Goal: Use online tool/utility: Utilize a website feature to perform a specific function

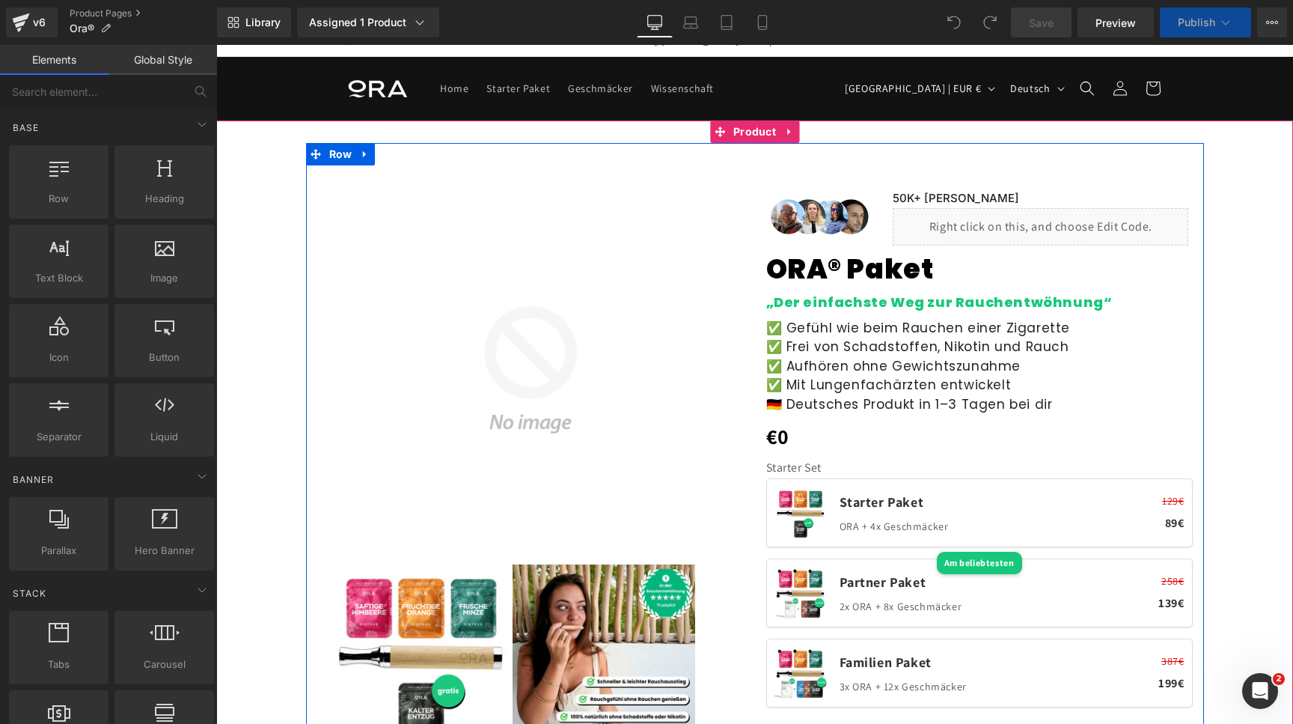
scroll to position [105, 0]
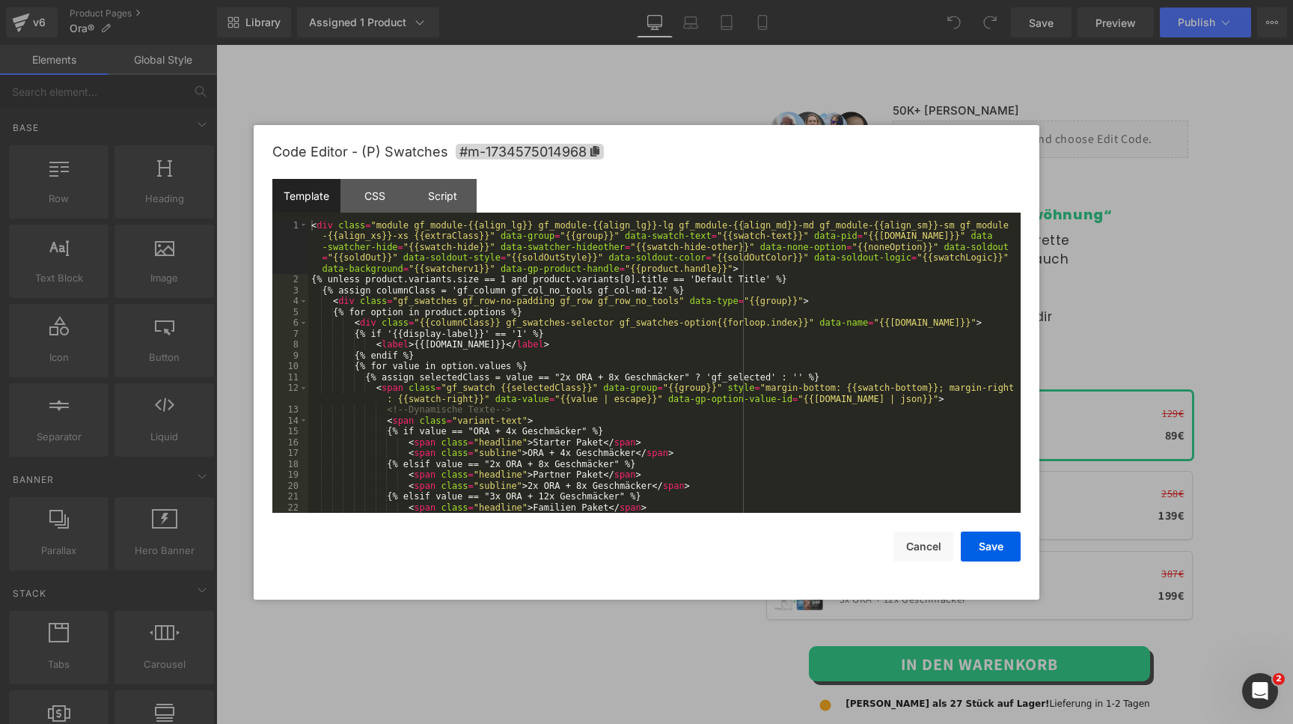
click at [944, 0] on div "You are previewing how the will restyle your page. You can not edit Elements in…" at bounding box center [646, 0] width 1293 height 0
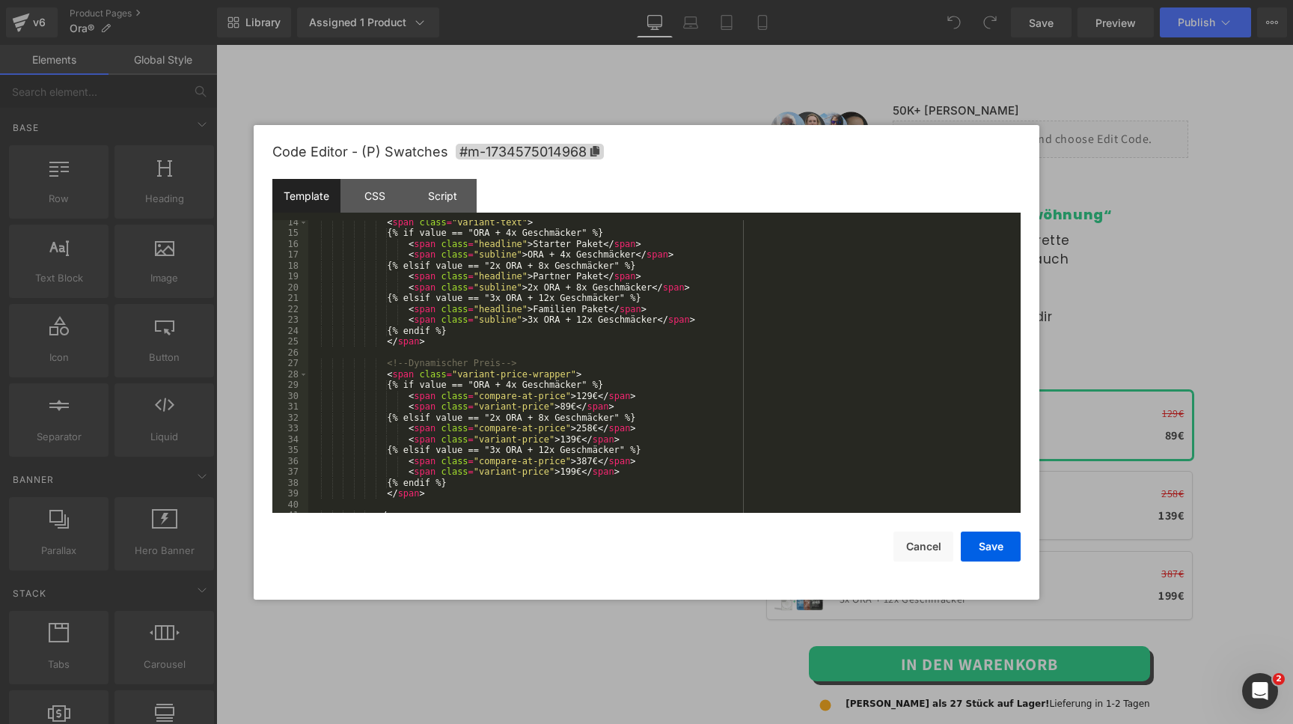
scroll to position [314, 0]
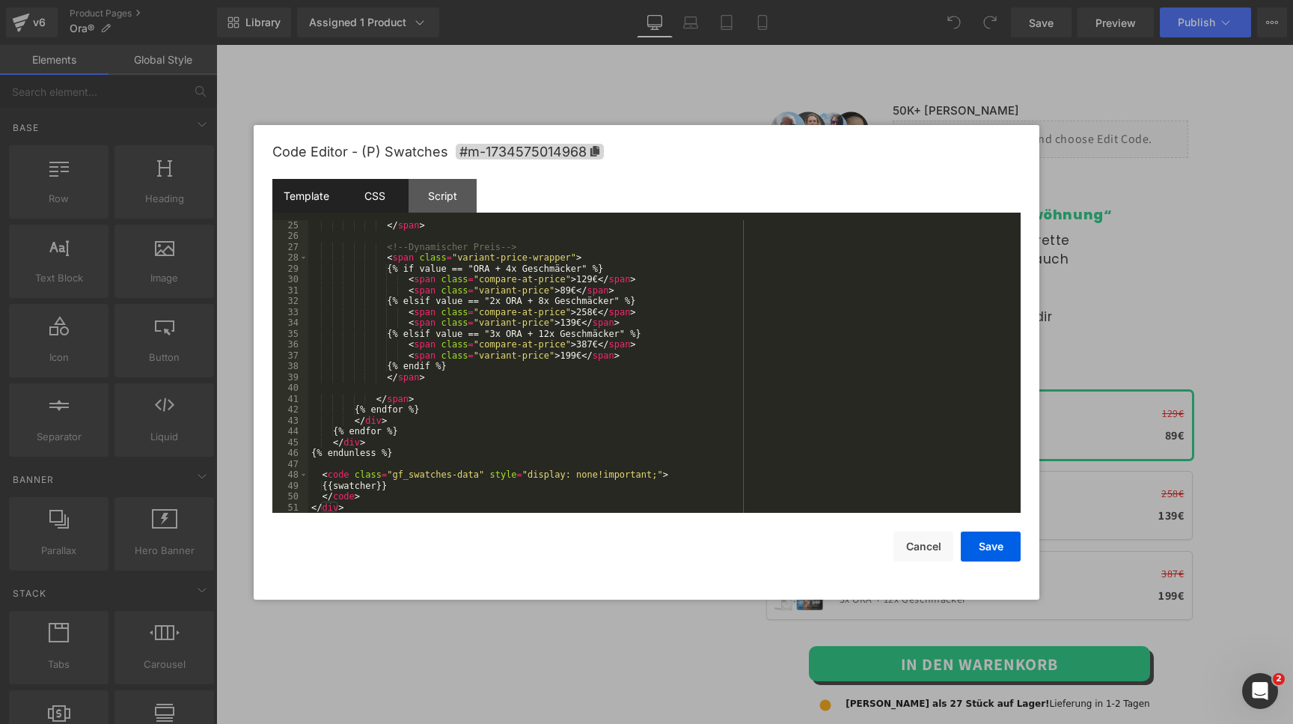
click at [387, 205] on div "CSS" at bounding box center [375, 196] width 68 height 34
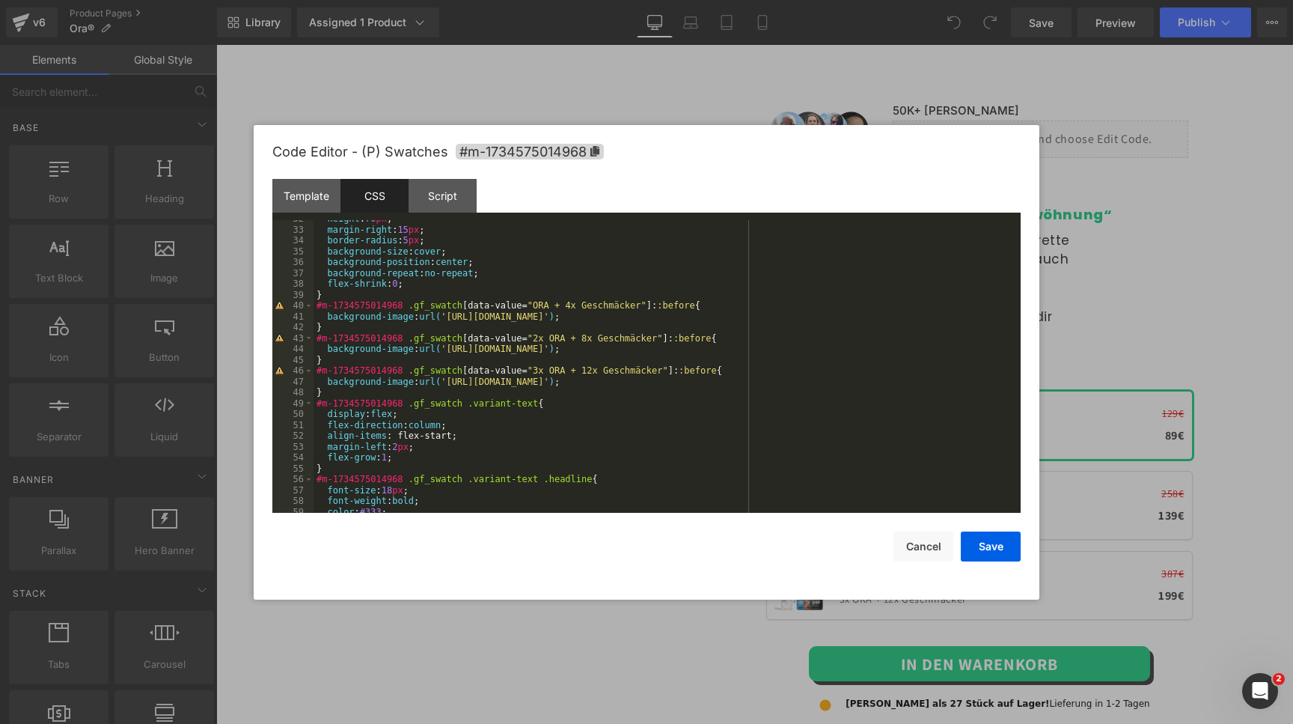
scroll to position [308, 0]
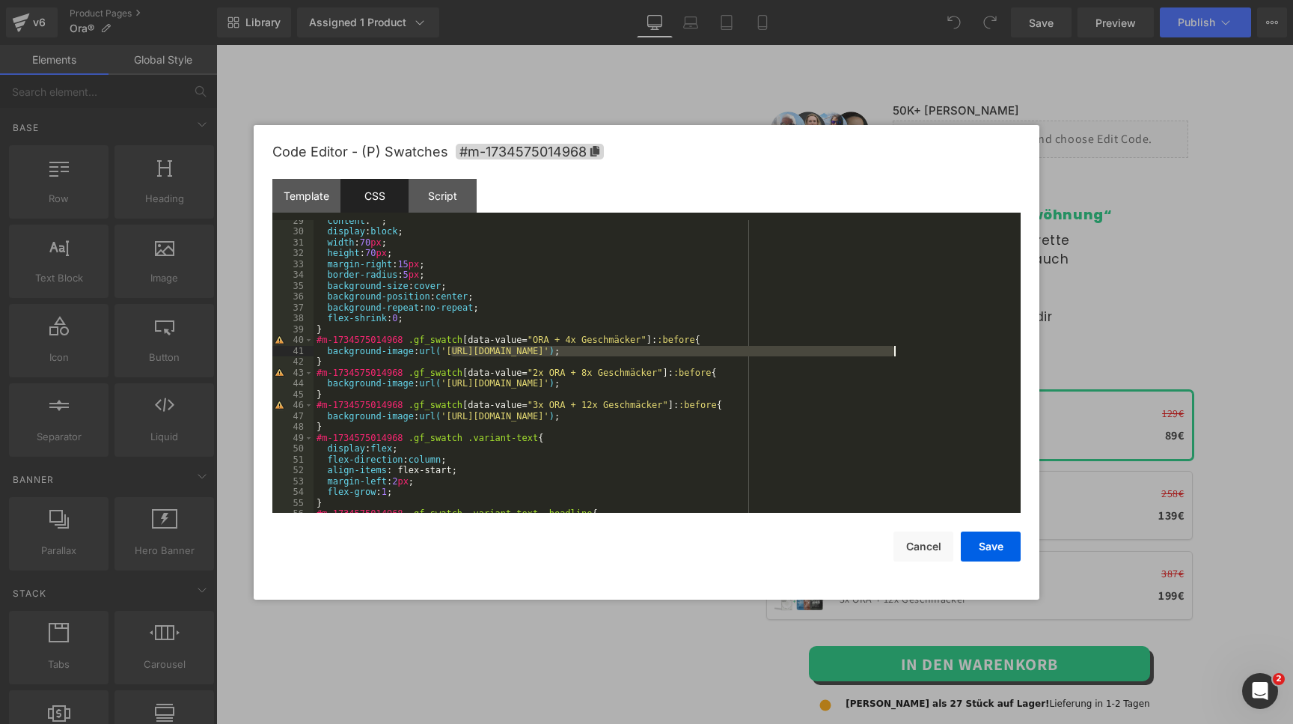
drag, startPoint x: 452, startPoint y: 349, endPoint x: 894, endPoint y: 349, distance: 442.3
click at [894, 349] on div "content : " " ; display : block ; width : 70 px ; height : 70 px ; margin-right…" at bounding box center [667, 373] width 707 height 315
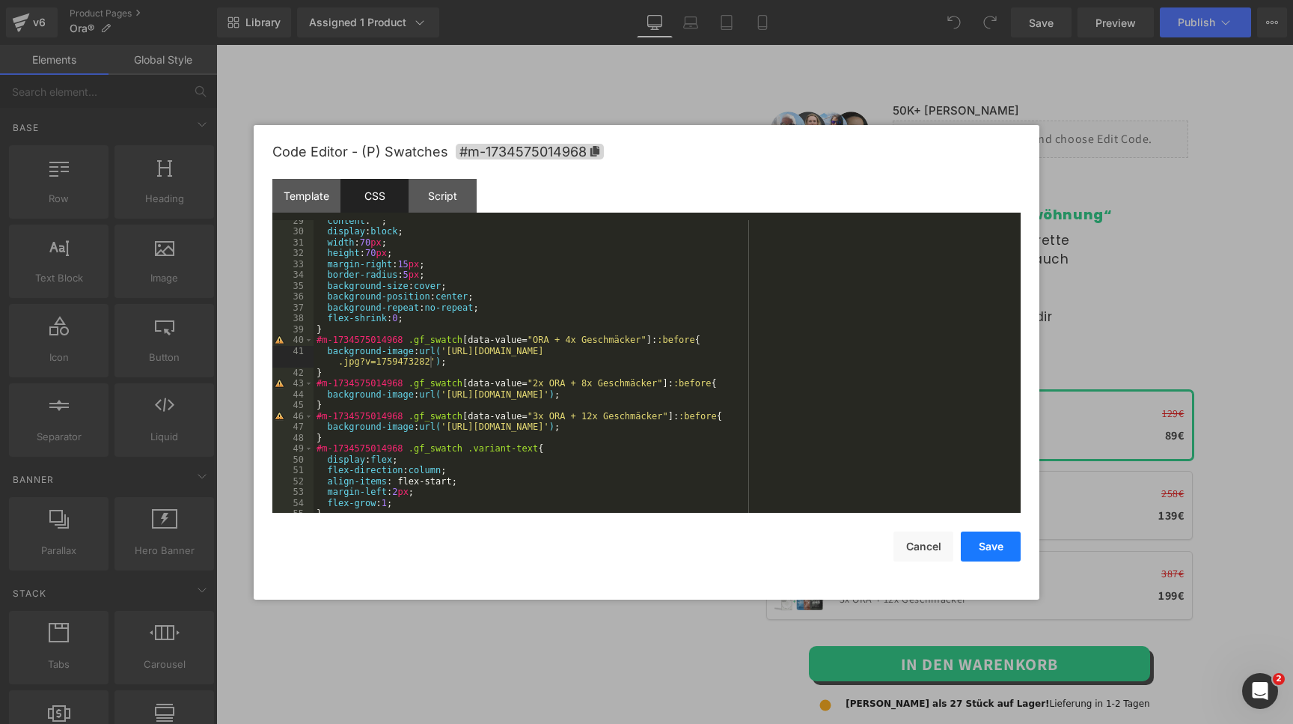
click at [983, 544] on button "Save" at bounding box center [991, 546] width 60 height 30
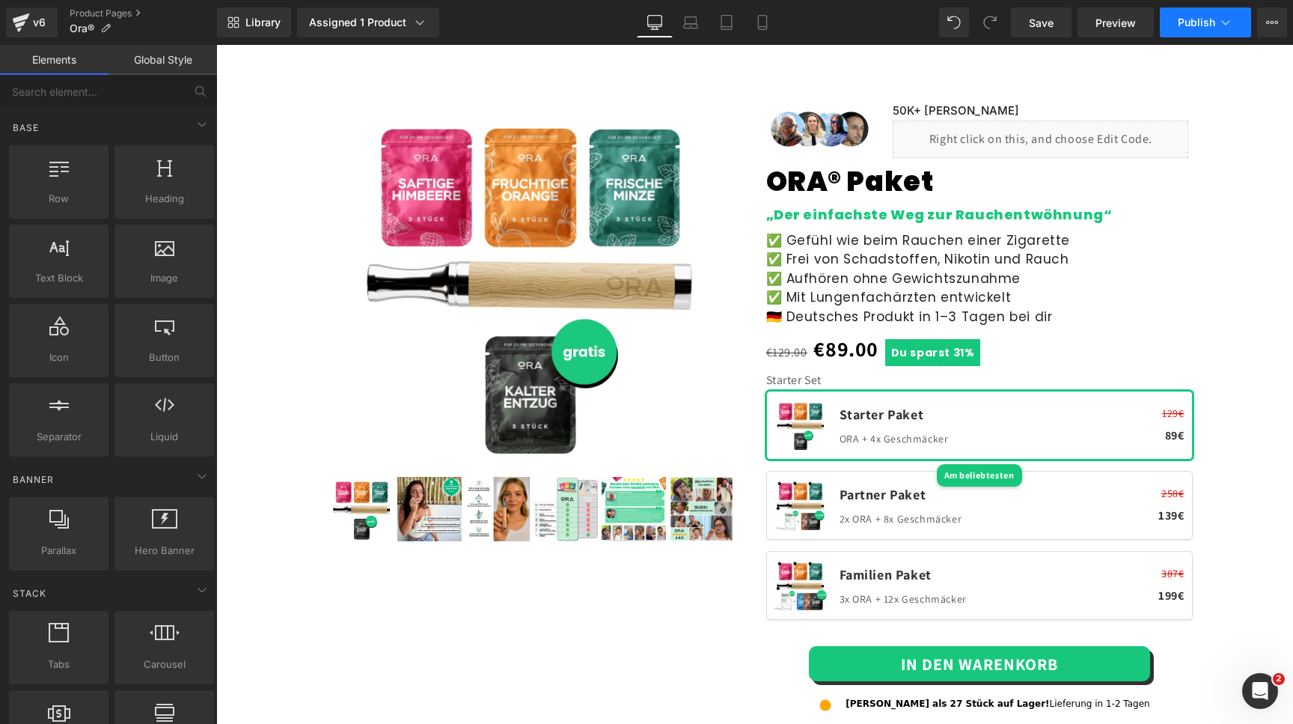
click at [1183, 21] on span "Publish" at bounding box center [1196, 22] width 37 height 12
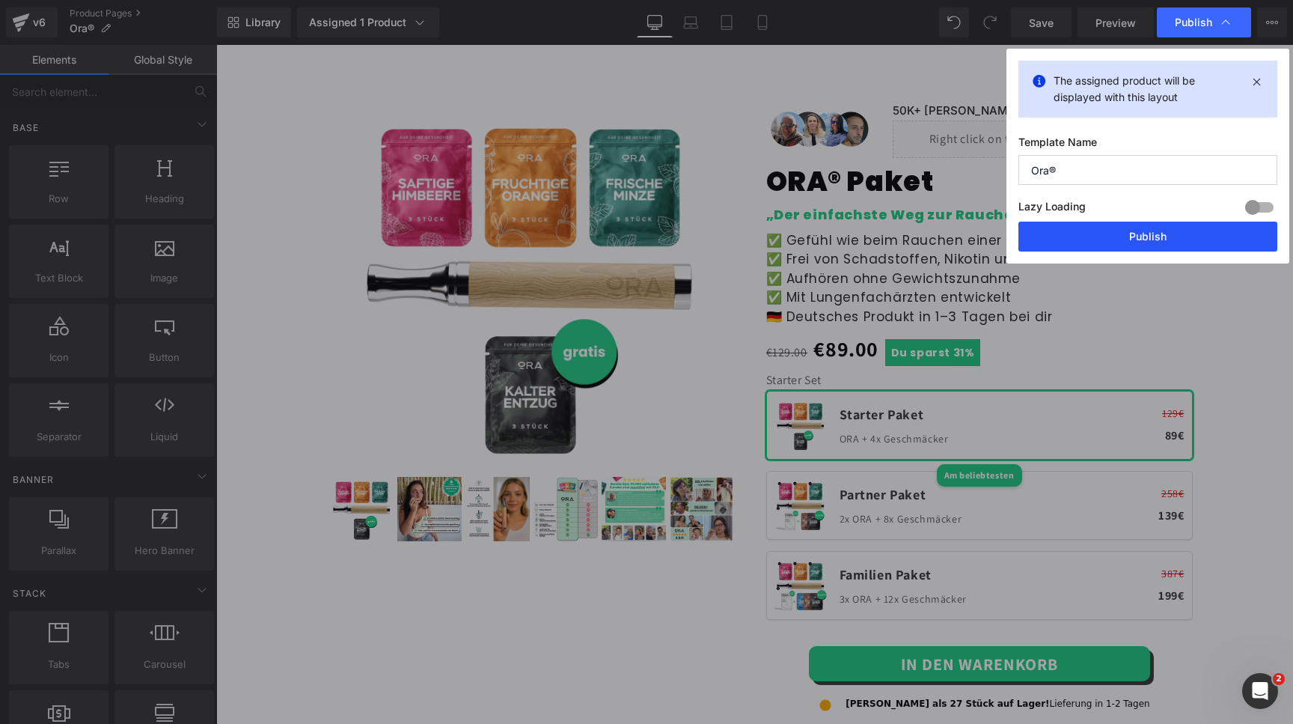
click at [1093, 233] on button "Publish" at bounding box center [1148, 237] width 259 height 30
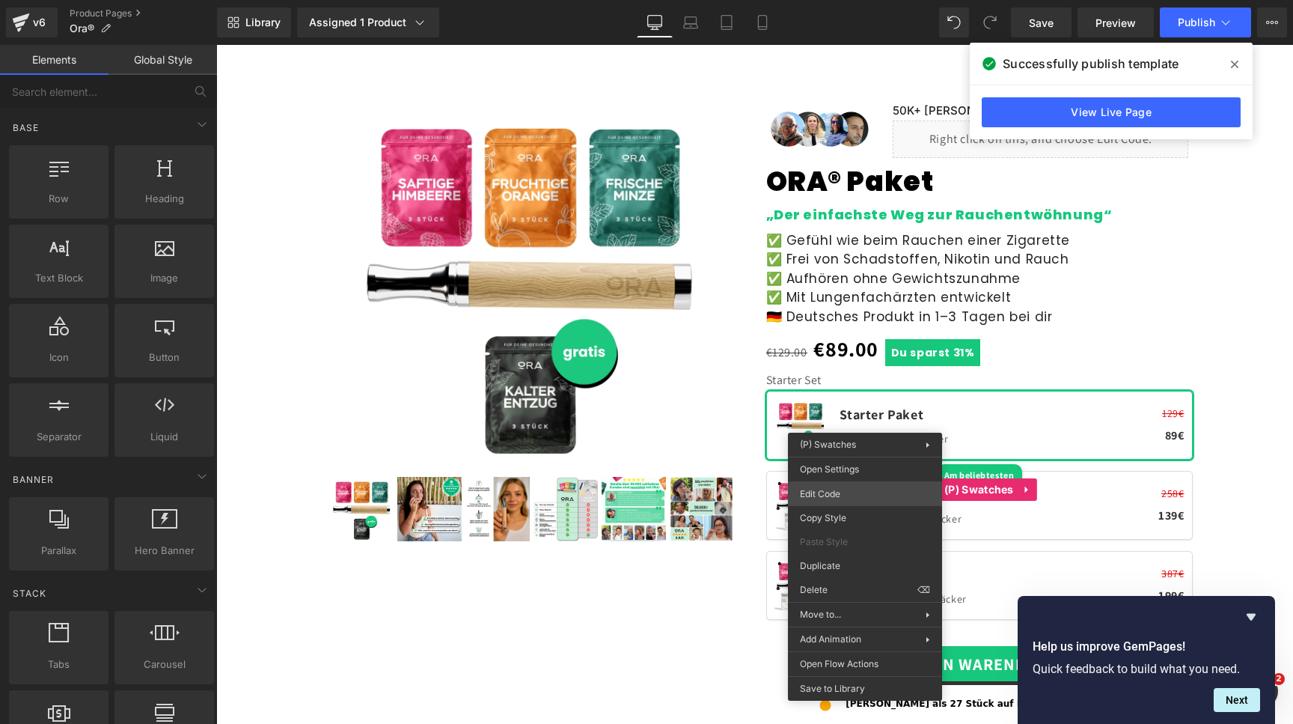
click at [840, 0] on div "You are previewing how the will restyle your page. You can not edit Elements in…" at bounding box center [646, 0] width 1293 height 0
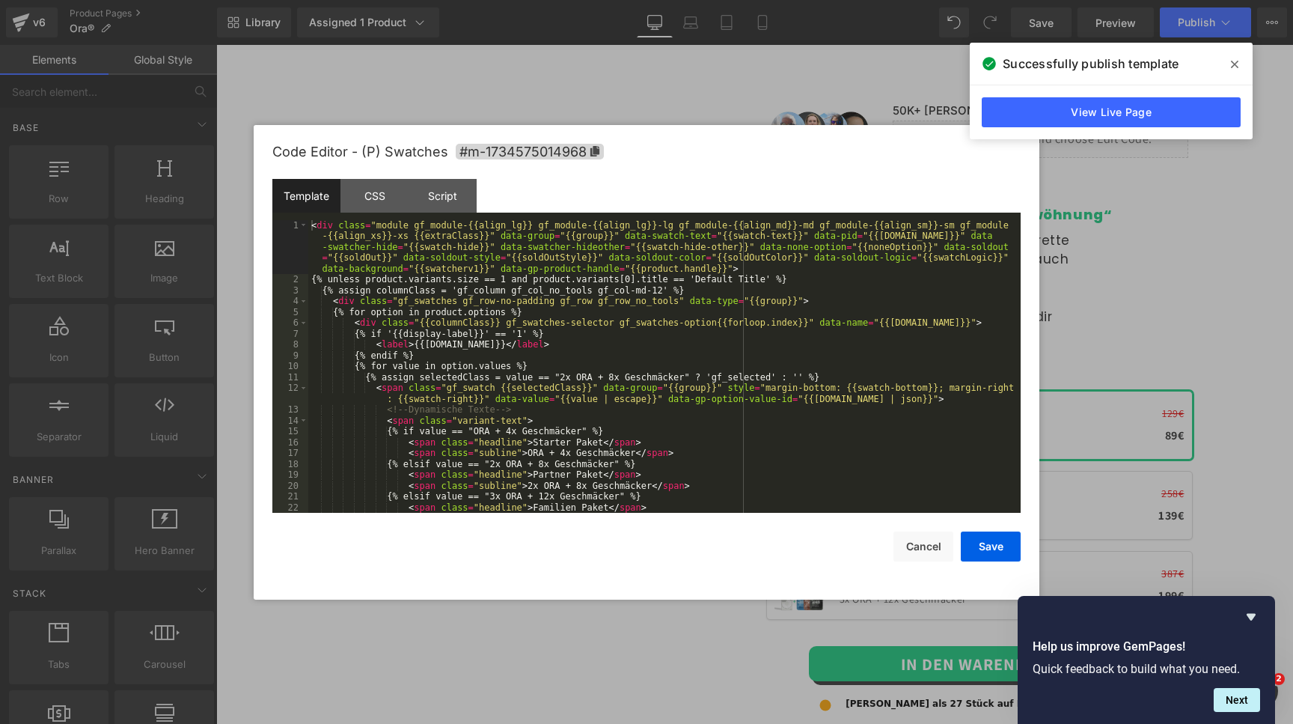
scroll to position [10, 0]
click at [390, 204] on div "CSS" at bounding box center [375, 196] width 68 height 34
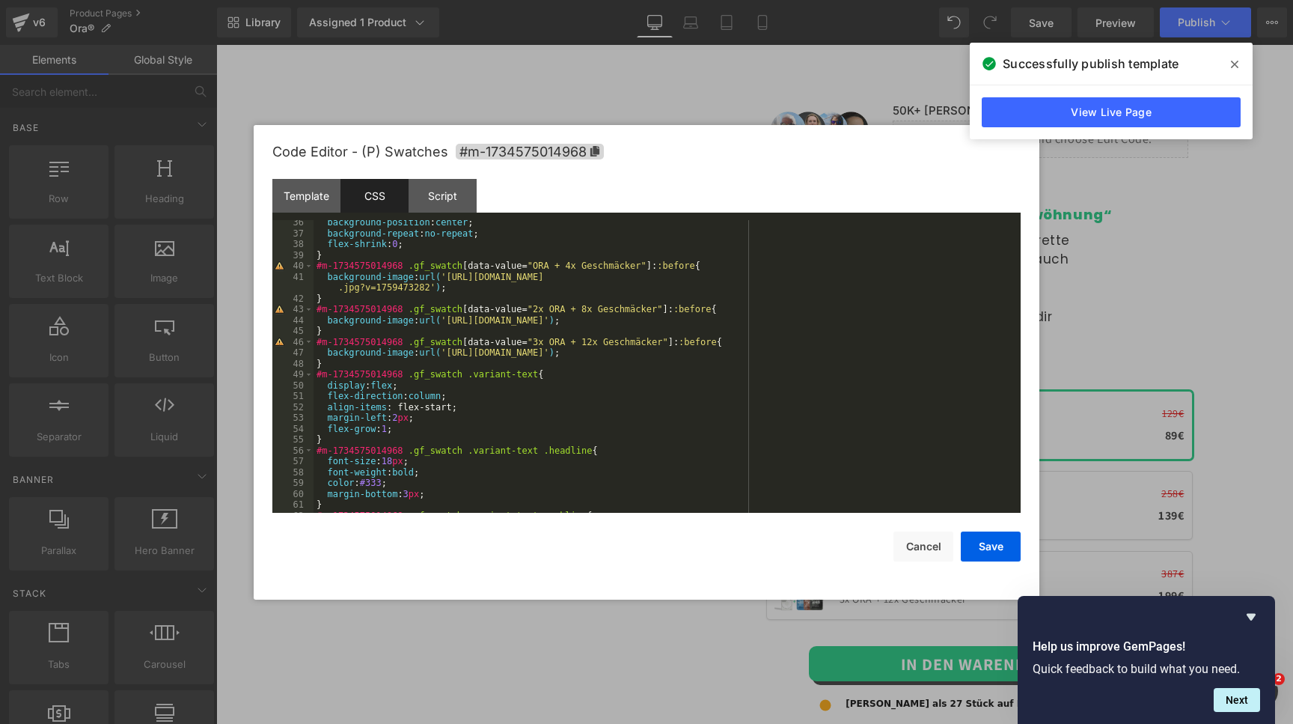
scroll to position [349, 0]
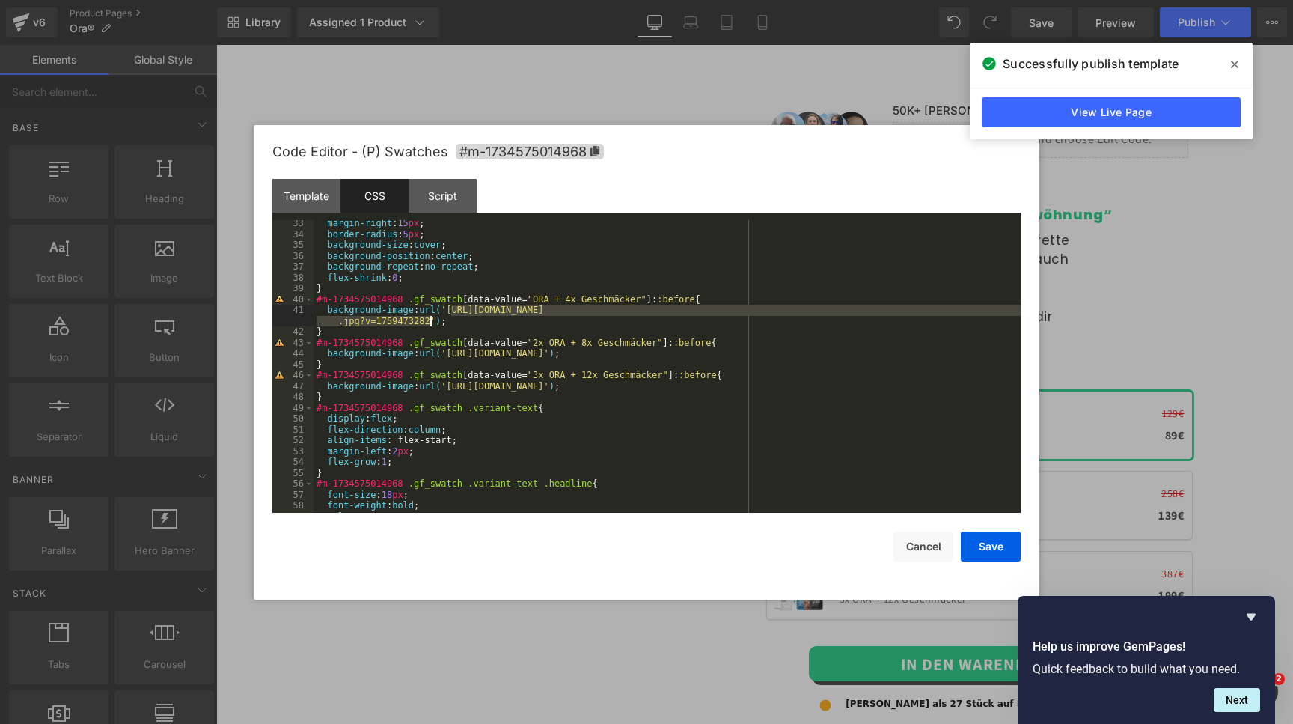
drag, startPoint x: 453, startPoint y: 312, endPoint x: 427, endPoint y: 326, distance: 29.1
click at [427, 326] on div "margin-right : 15 px ; border-radius : 5 px ; background-size : cover ; backgro…" at bounding box center [667, 375] width 707 height 315
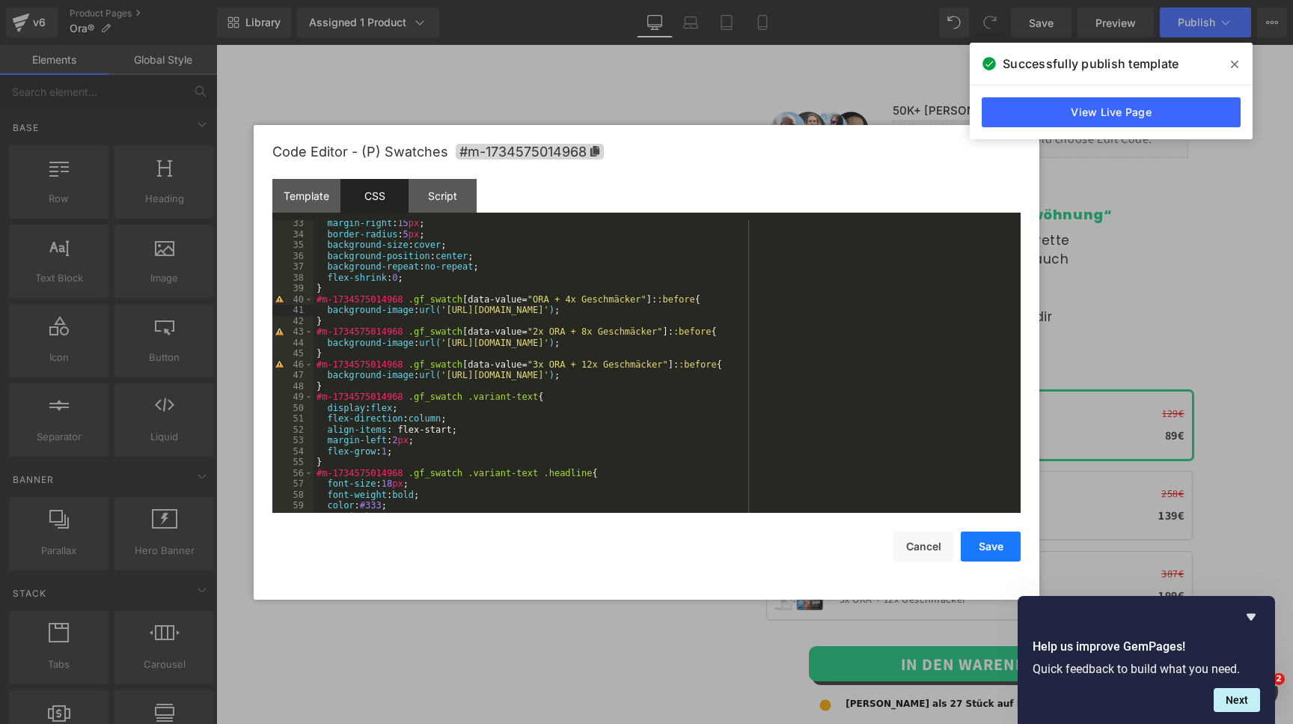
click at [981, 532] on button "Save" at bounding box center [991, 546] width 60 height 30
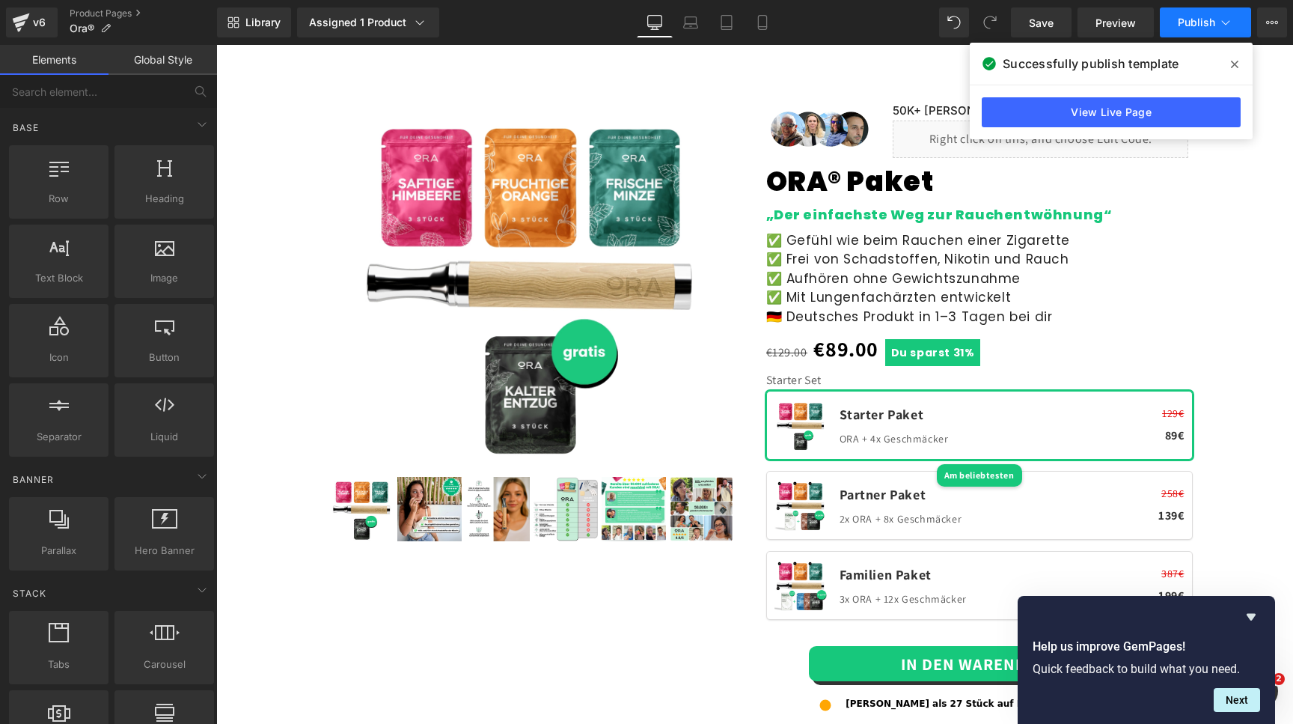
click at [1189, 14] on button "Publish" at bounding box center [1205, 22] width 91 height 30
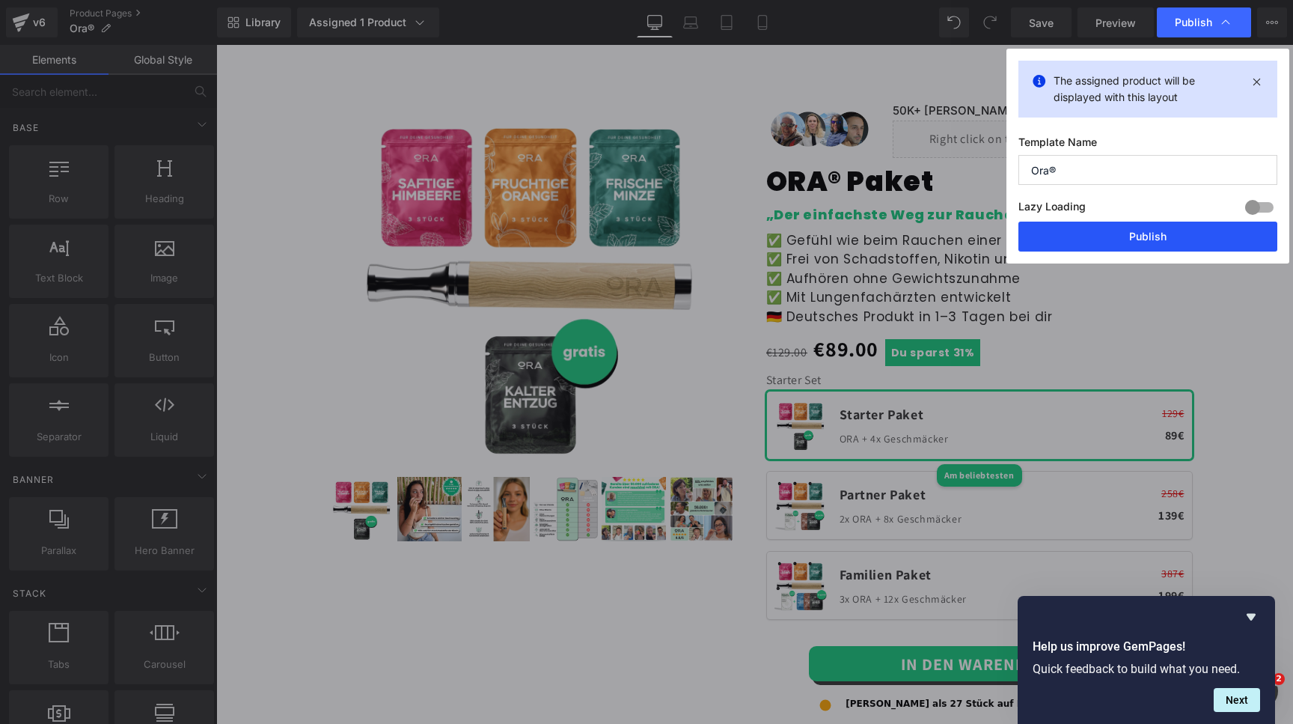
click at [1091, 233] on button "Publish" at bounding box center [1148, 237] width 259 height 30
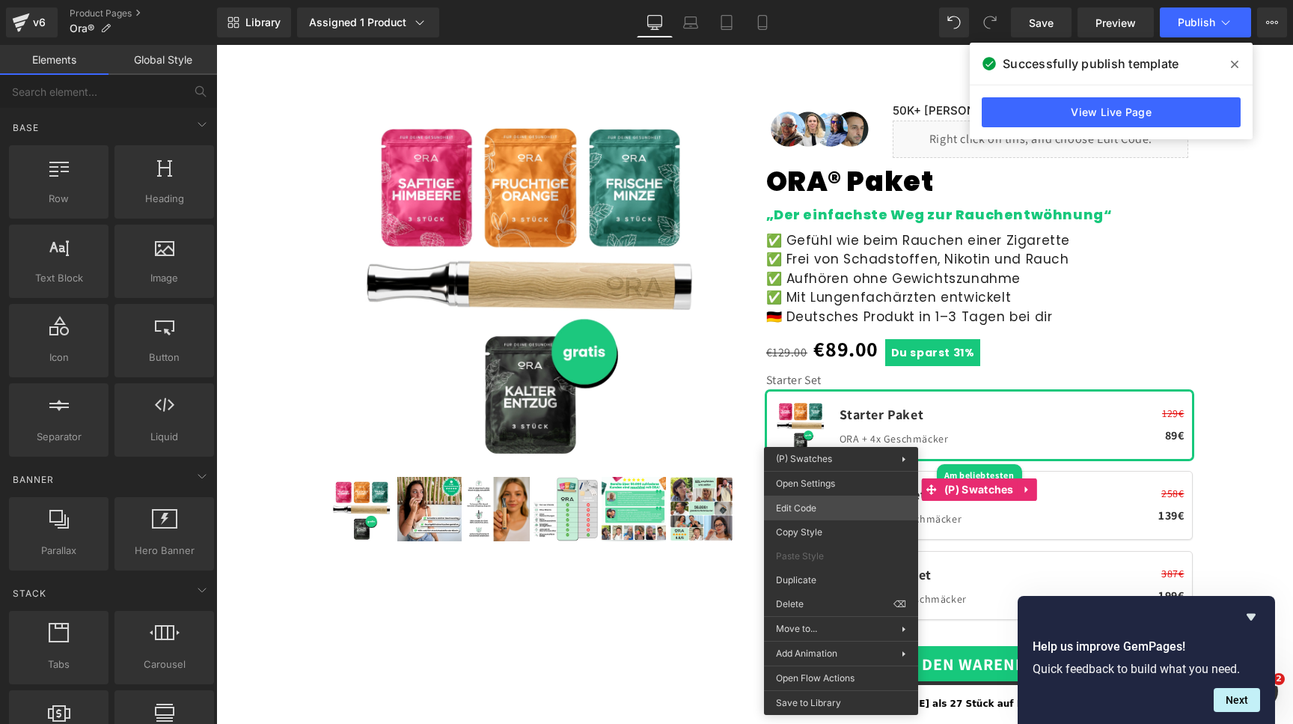
click at [828, 0] on div "You are previewing how the will restyle your page. You can not edit Elements in…" at bounding box center [646, 0] width 1293 height 0
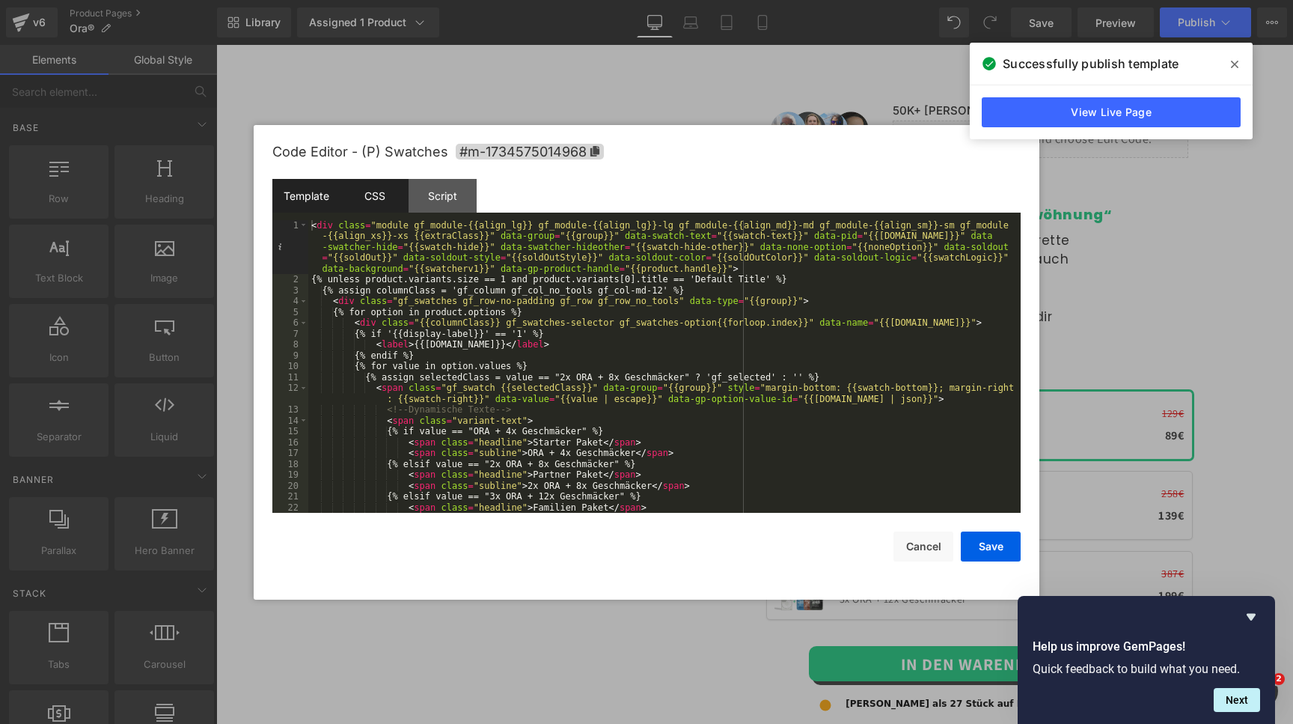
click at [387, 207] on div "CSS" at bounding box center [375, 196] width 68 height 34
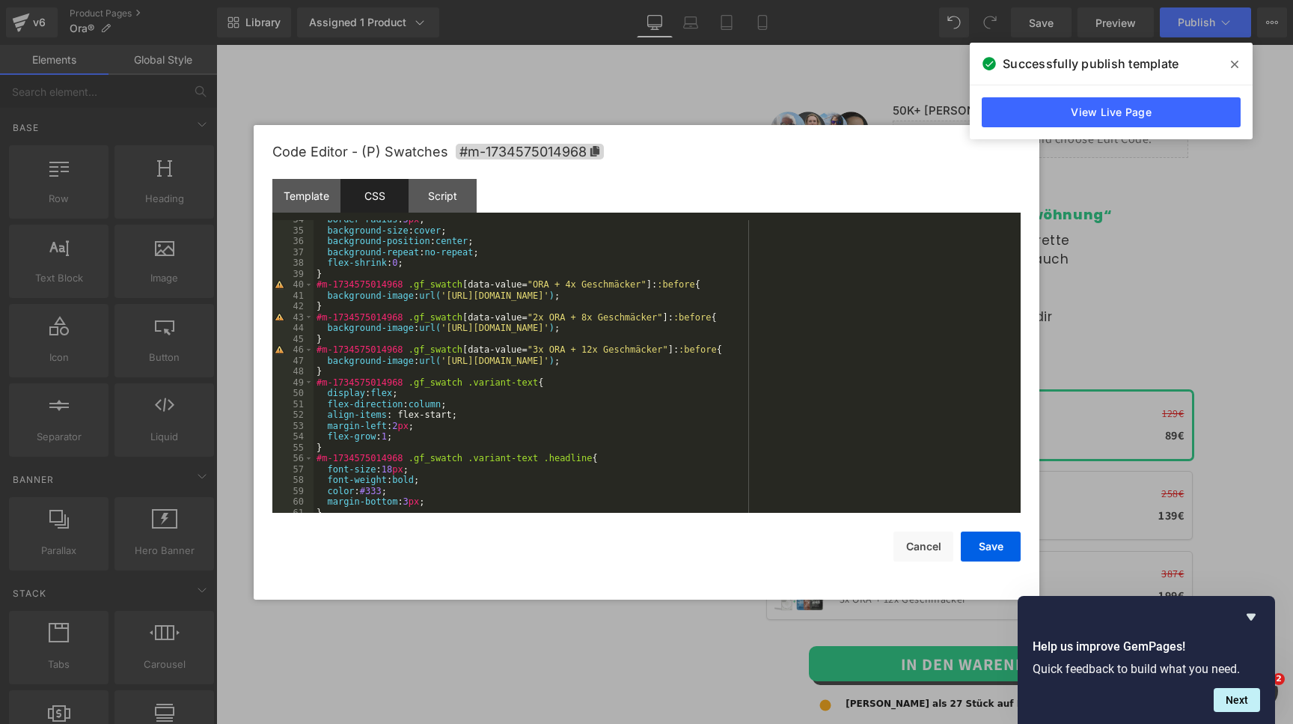
scroll to position [334, 0]
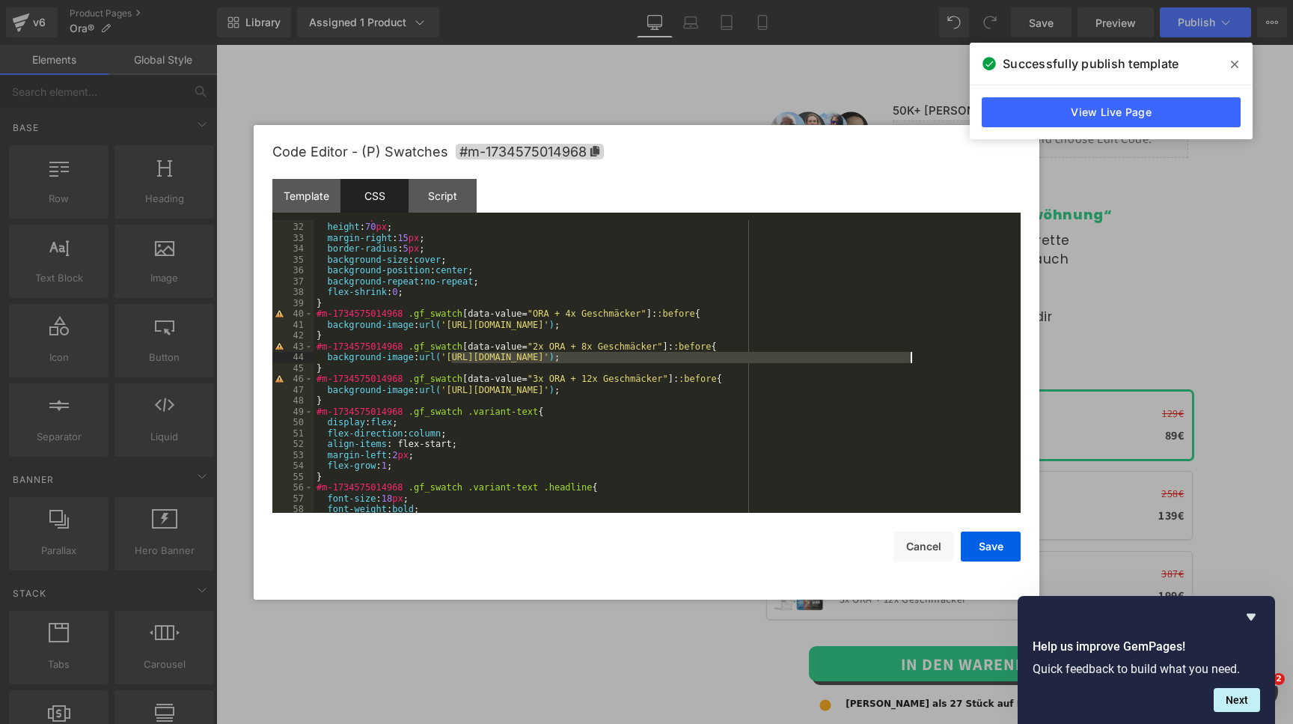
drag, startPoint x: 453, startPoint y: 359, endPoint x: 912, endPoint y: 359, distance: 459.5
click at [912, 359] on div "width : 70 px ; height : 70 px ; margin-right : 15 px ; border-radius : 5 px ; …" at bounding box center [667, 368] width 707 height 315
click at [986, 544] on button "Save" at bounding box center [991, 546] width 60 height 30
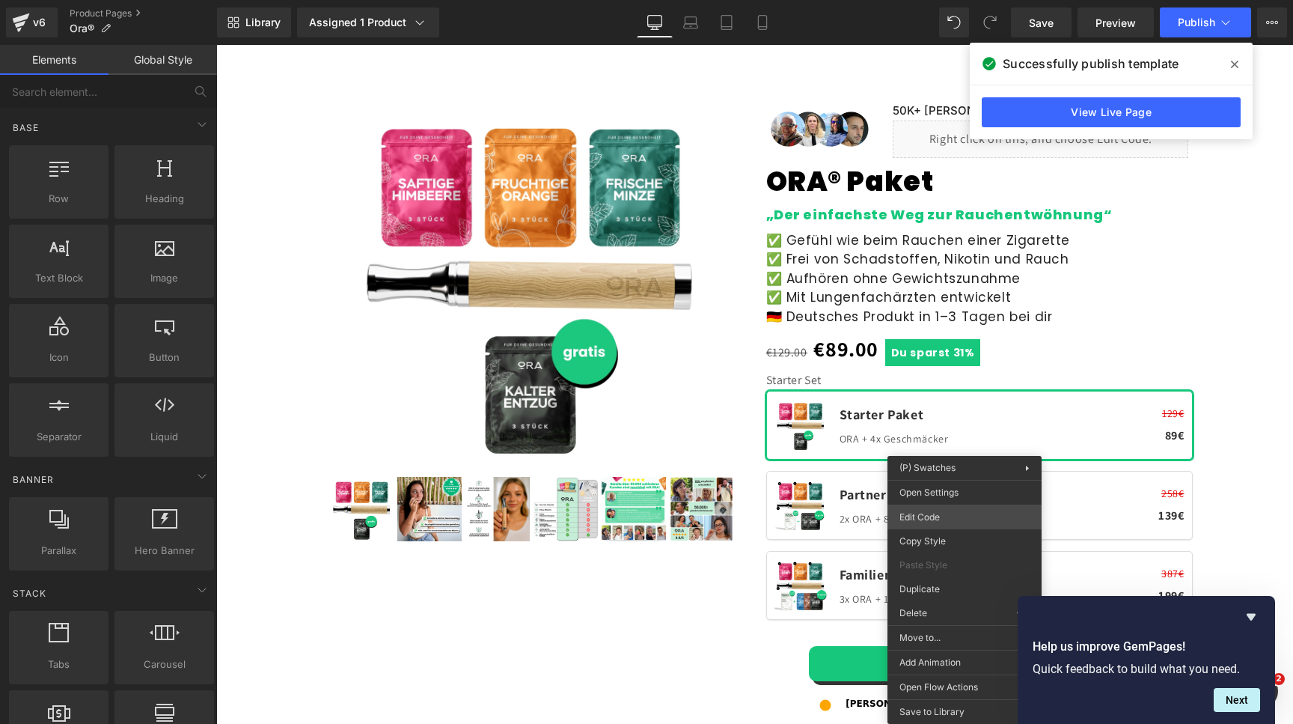
click at [939, 0] on div "You are previewing how the will restyle your page. You can not edit Elements in…" at bounding box center [646, 0] width 1293 height 0
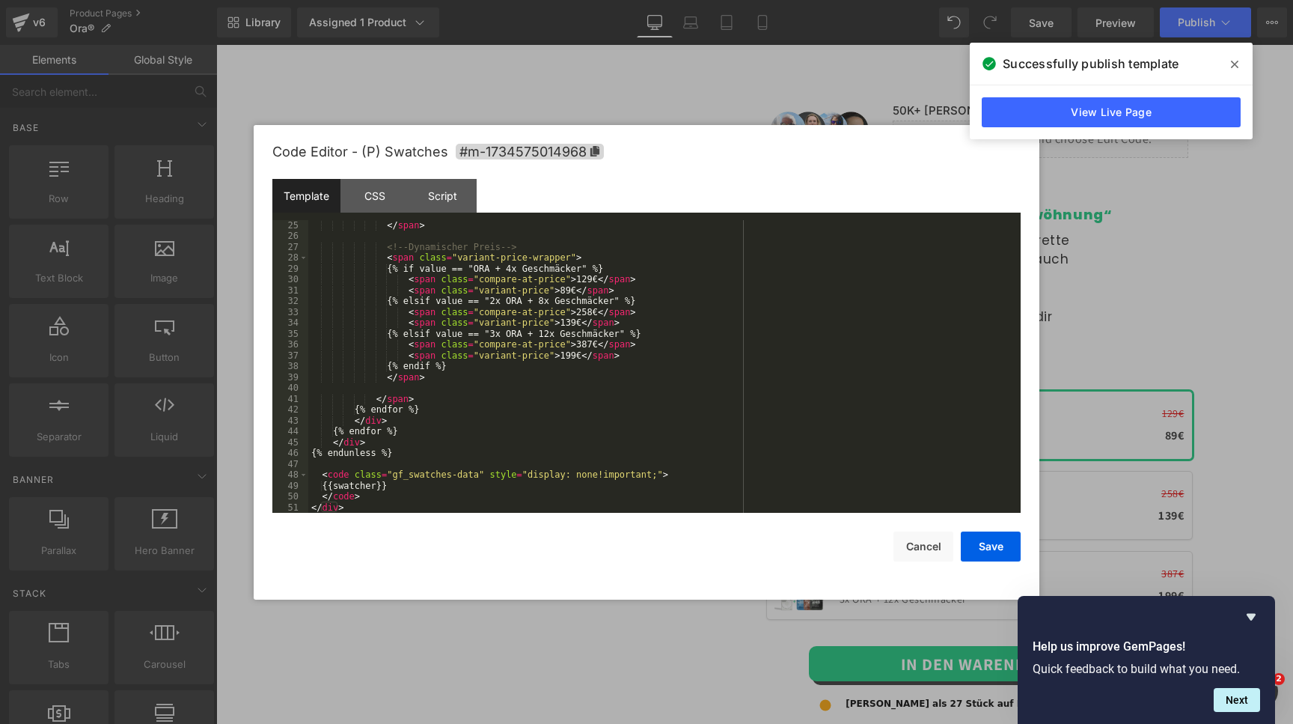
scroll to position [314, 0]
click at [383, 207] on div "CSS" at bounding box center [375, 196] width 68 height 34
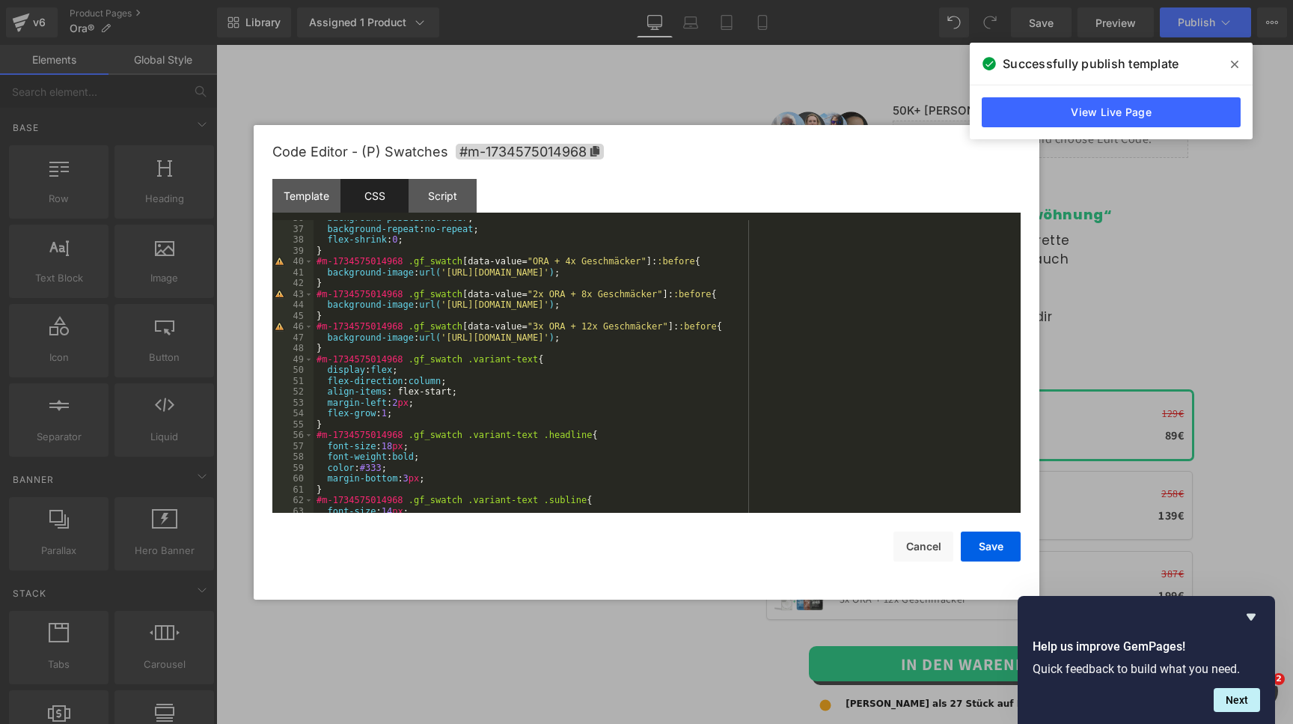
scroll to position [377, 0]
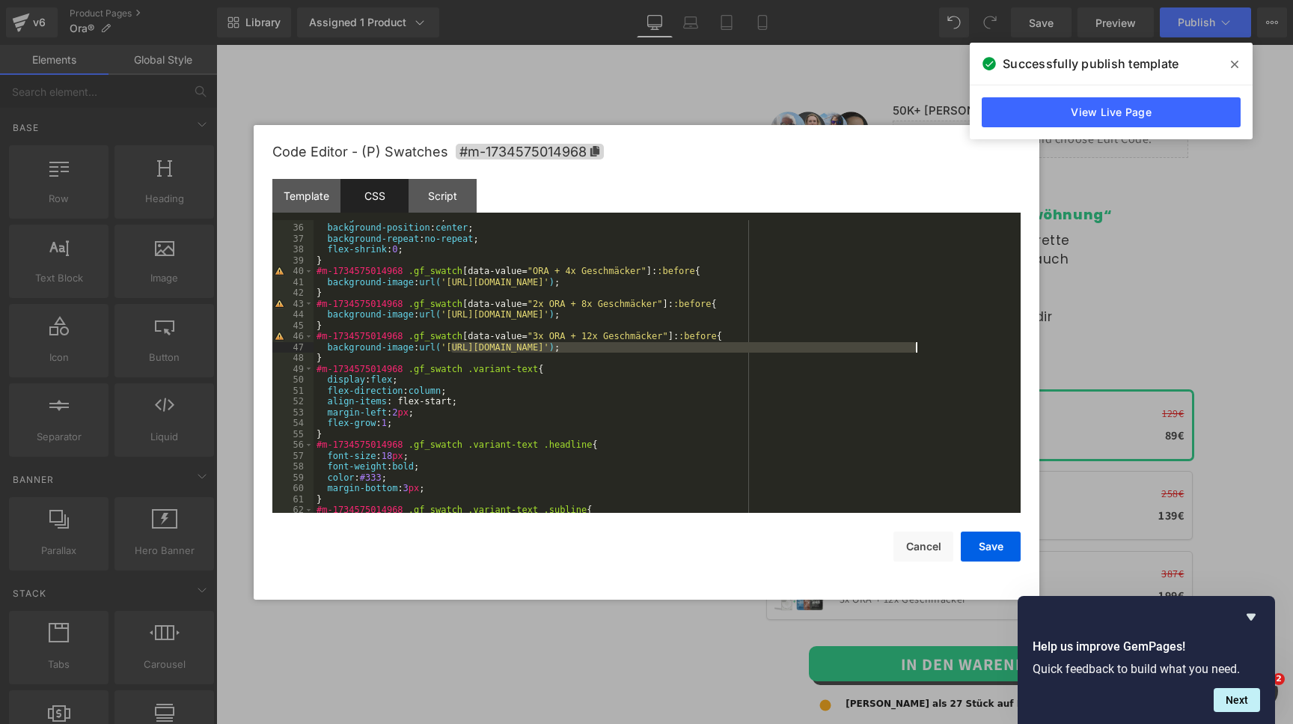
drag, startPoint x: 453, startPoint y: 349, endPoint x: 915, endPoint y: 346, distance: 462.5
click at [915, 346] on div "background-size : cover ; background-position : center ; background-repeat : no…" at bounding box center [667, 369] width 707 height 315
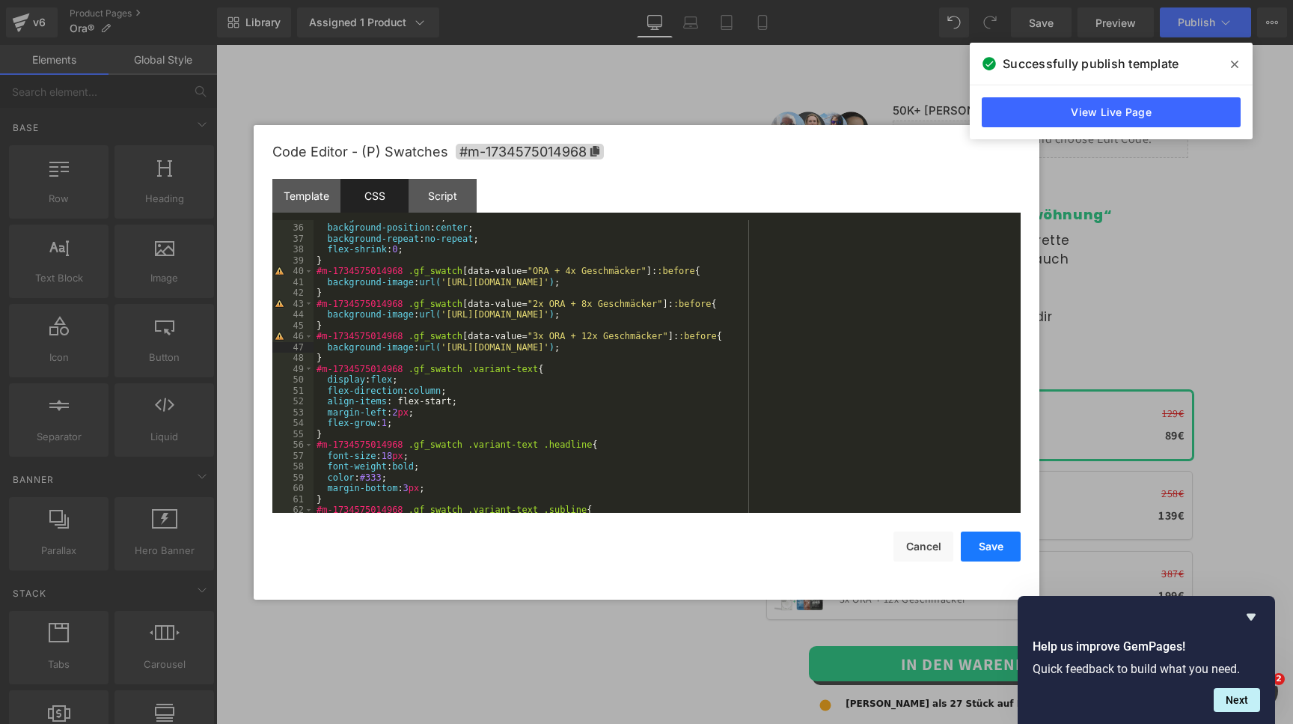
click at [1001, 543] on button "Save" at bounding box center [991, 546] width 60 height 30
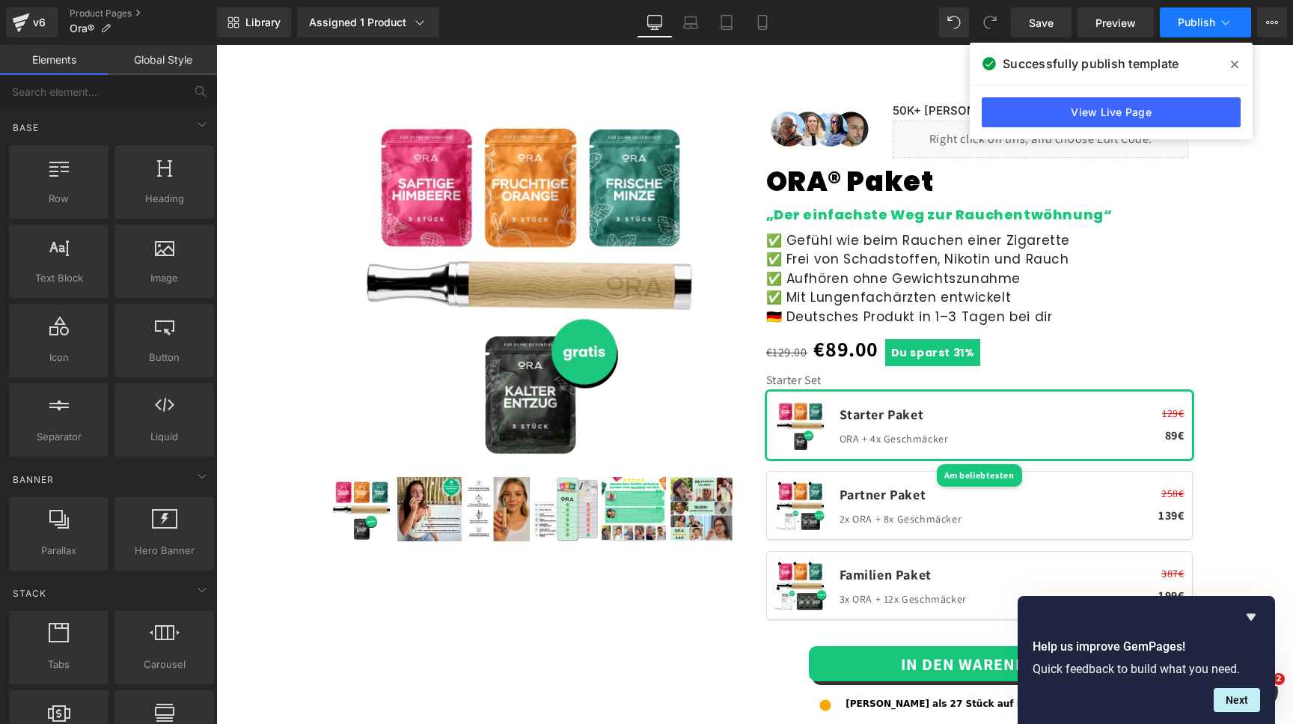
click at [1191, 21] on span "Publish" at bounding box center [1196, 22] width 37 height 12
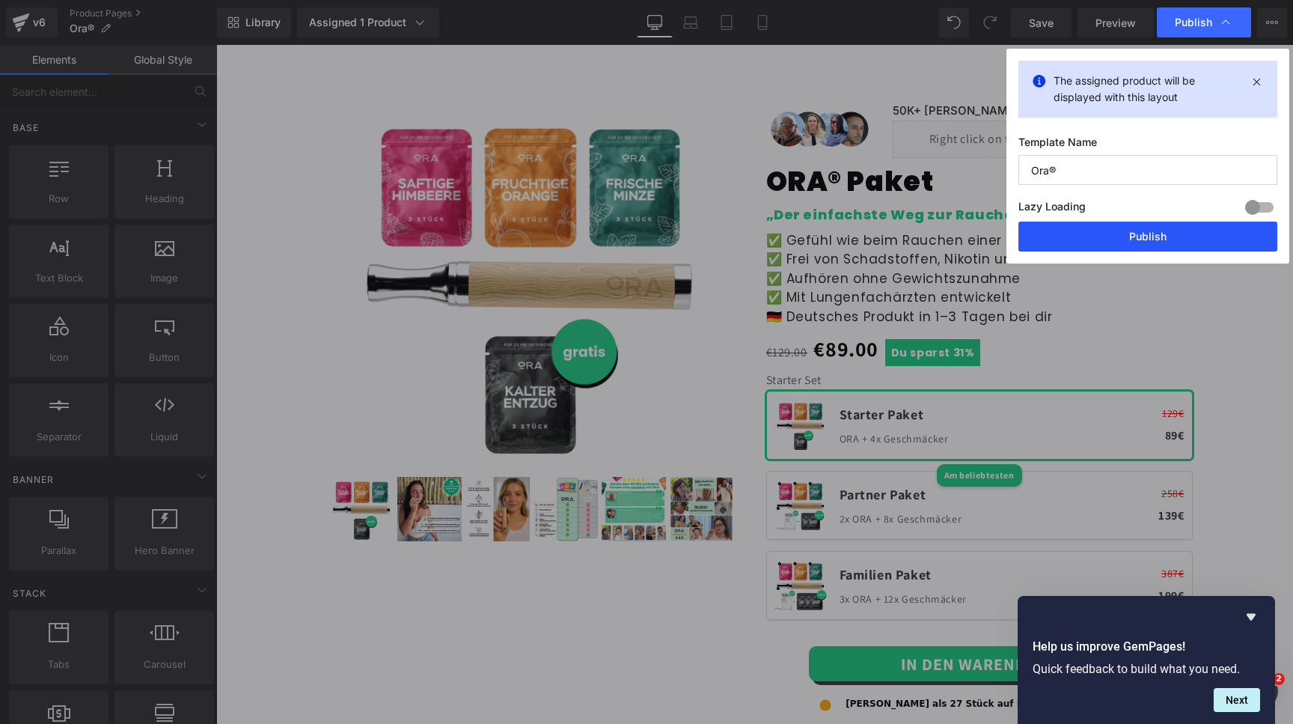
click at [1119, 237] on button "Publish" at bounding box center [1148, 237] width 259 height 30
